Goal: Transaction & Acquisition: Purchase product/service

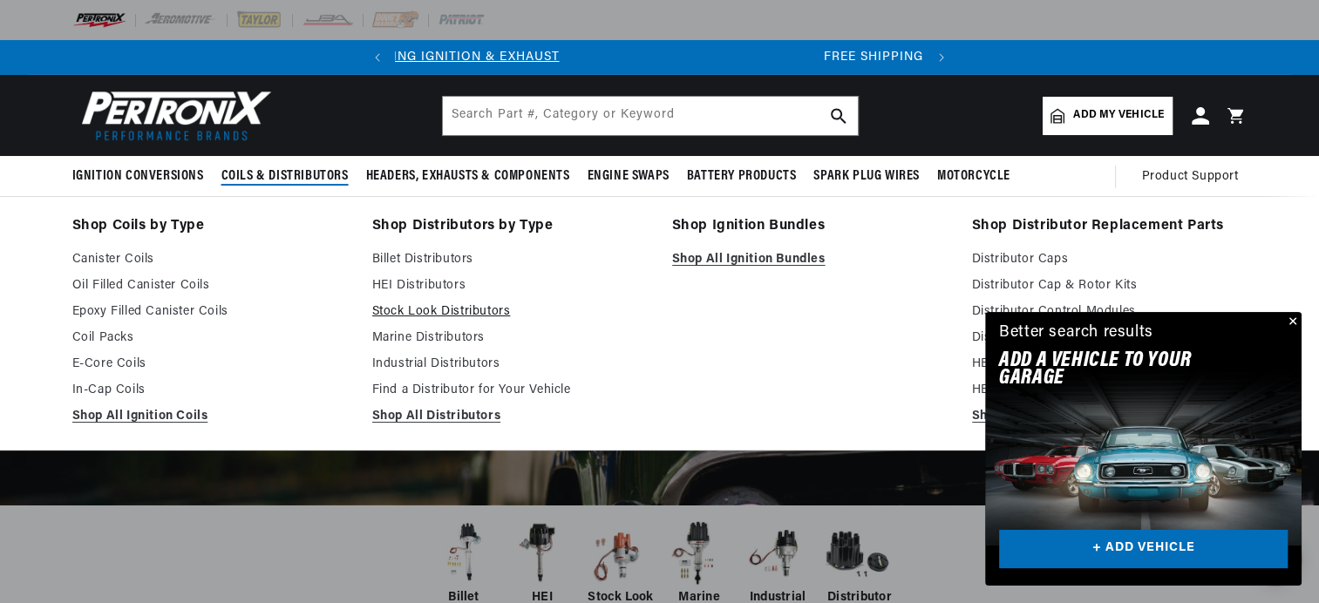
scroll to position [0, 528]
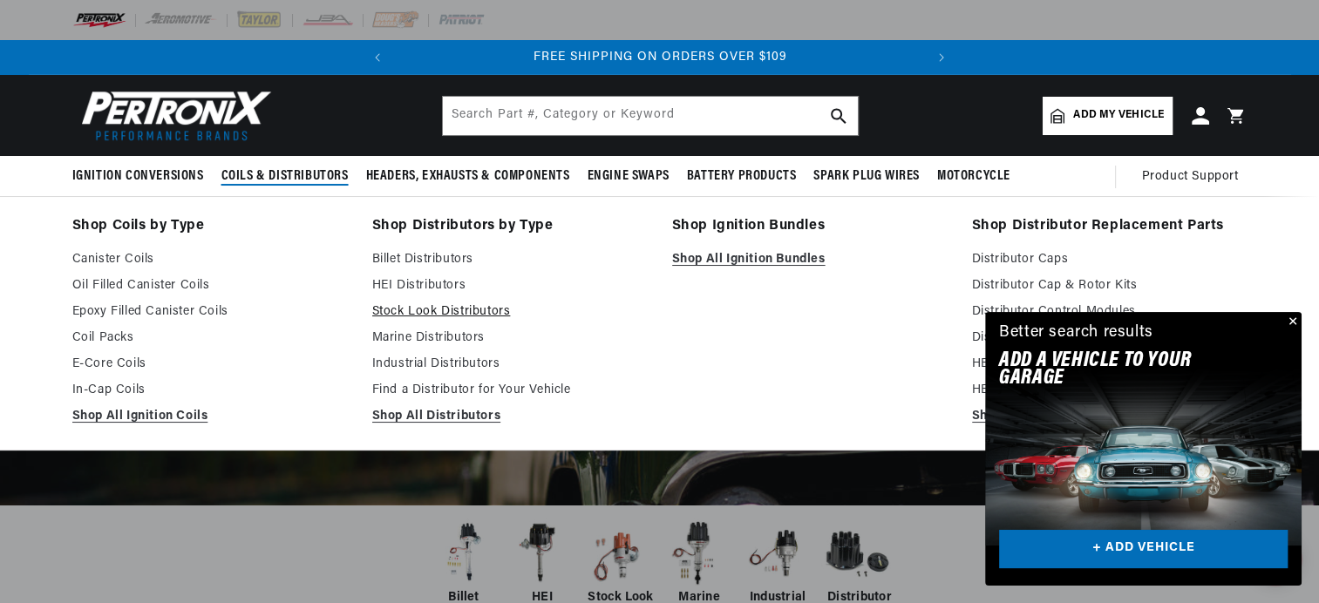
click at [384, 307] on link "Stock Look Distributors" at bounding box center [510, 312] width 276 height 21
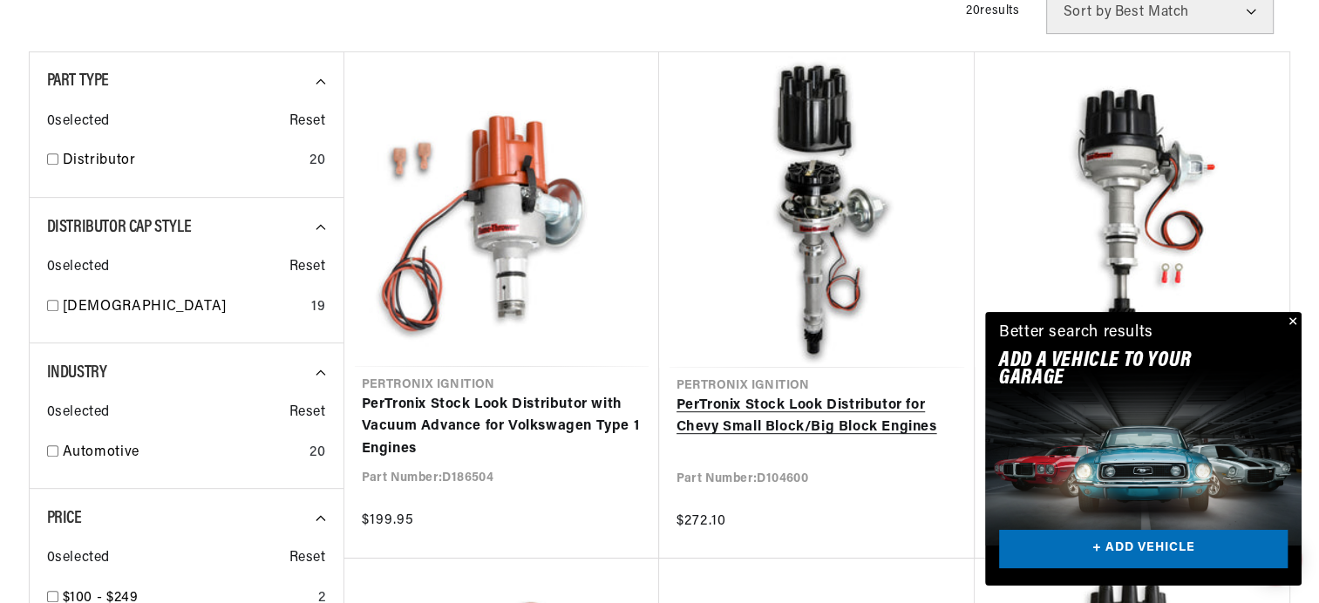
scroll to position [0, 528]
click at [812, 395] on link "PerTronix Stock Look Distributor for Chevy Small Block/Big Block Engines" at bounding box center [817, 417] width 281 height 44
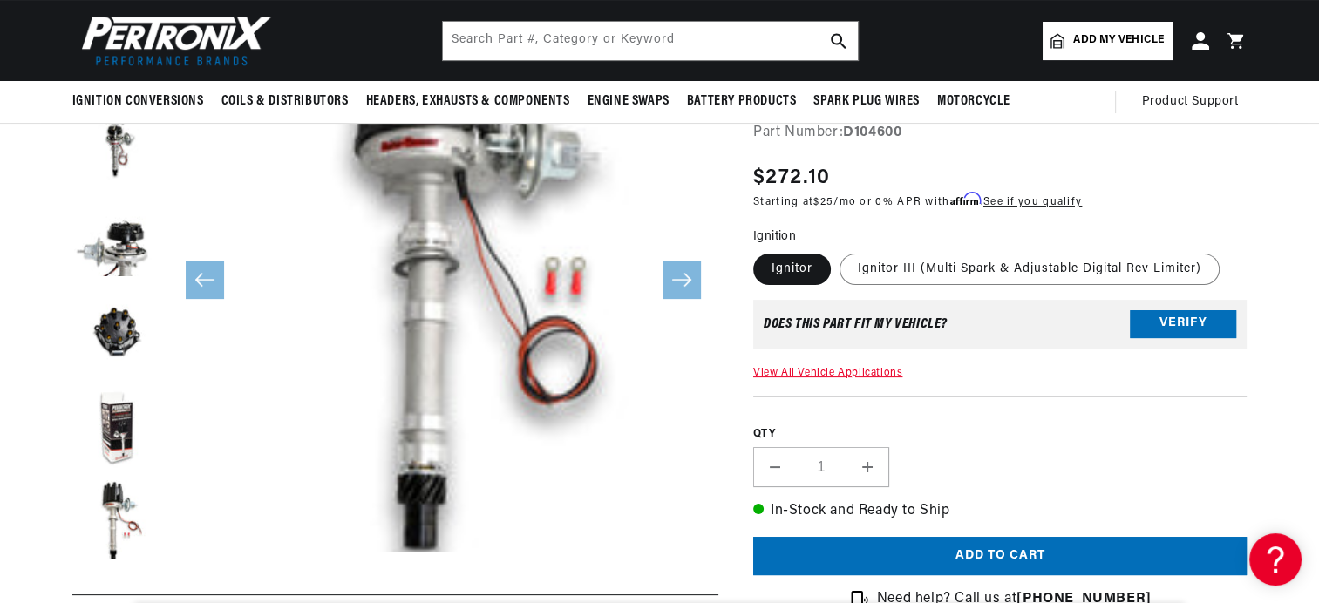
scroll to position [0, 528]
